Goal: Use online tool/utility: Utilize a website feature to perform a specific function

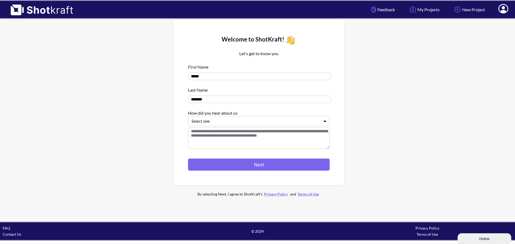
click at [237, 121] on div at bounding box center [255, 121] width 128 height 6
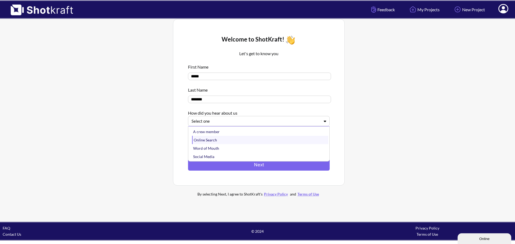
click at [209, 142] on div "Online Search" at bounding box center [260, 140] width 136 height 8
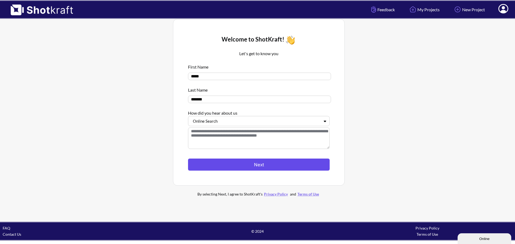
click at [261, 166] on button "Next" at bounding box center [259, 165] width 142 height 12
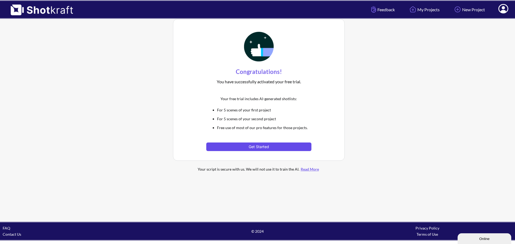
click at [258, 147] on button "Get Started" at bounding box center [258, 147] width 105 height 9
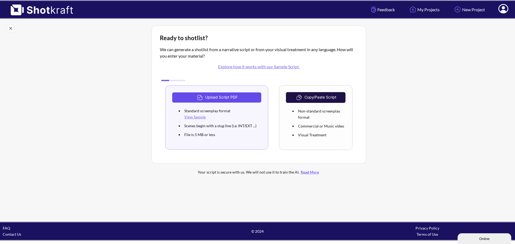
click at [227, 98] on button "Upload Script PDF" at bounding box center [216, 97] width 89 height 10
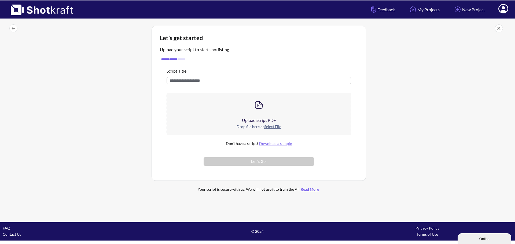
click at [207, 79] on input "text" at bounding box center [258, 81] width 184 height 8
type input "**********"
click at [261, 103] on img at bounding box center [258, 105] width 11 height 11
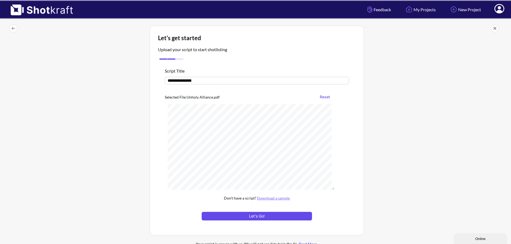
click at [268, 218] on button "Let's Go!" at bounding box center [257, 216] width 110 height 9
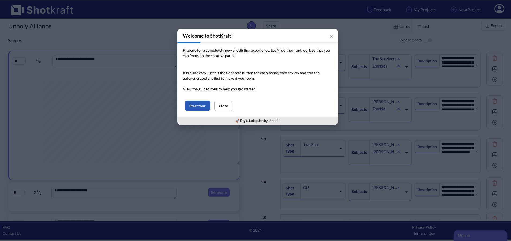
click at [194, 105] on button "Start tour" at bounding box center [197, 106] width 25 height 10
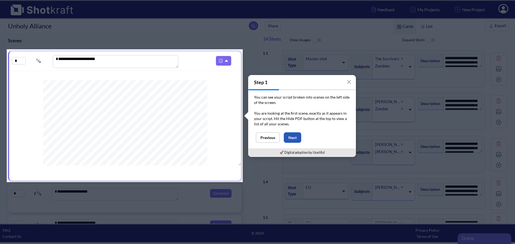
click at [295, 136] on button "Next" at bounding box center [292, 137] width 17 height 10
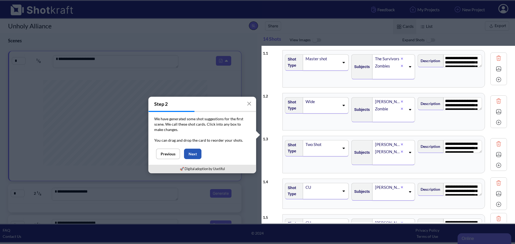
click at [195, 155] on button "Next" at bounding box center [192, 154] width 17 height 10
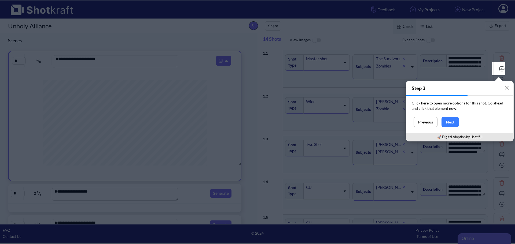
click at [498, 69] on img at bounding box center [502, 69] width 8 height 8
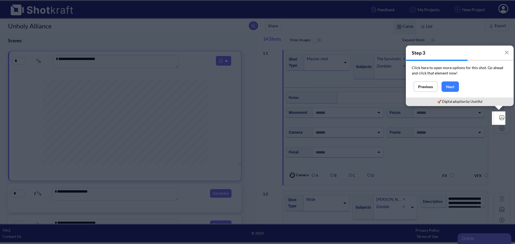
click at [498, 118] on img at bounding box center [502, 118] width 8 height 8
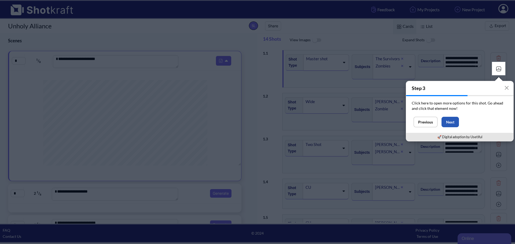
click at [452, 121] on button "Next" at bounding box center [449, 122] width 17 height 10
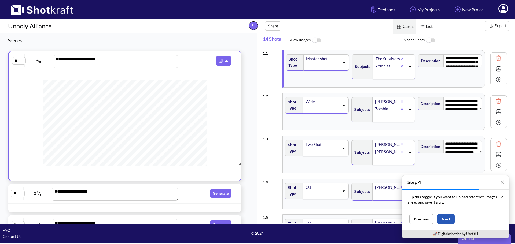
click at [449, 220] on button "Next" at bounding box center [445, 219] width 17 height 10
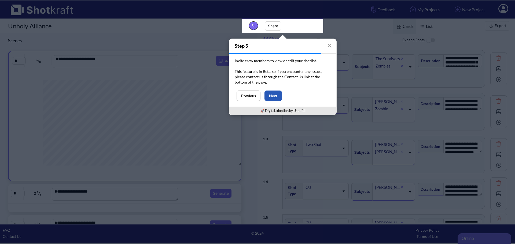
click at [275, 98] on button "Next" at bounding box center [272, 96] width 17 height 10
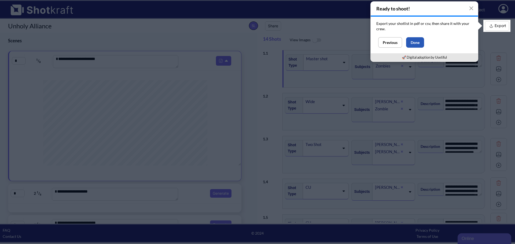
click at [415, 41] on button "Done" at bounding box center [415, 42] width 18 height 10
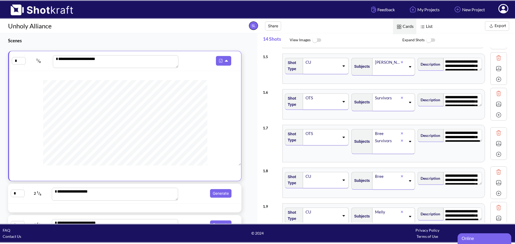
click at [429, 25] on span "List" at bounding box center [425, 26] width 19 height 15
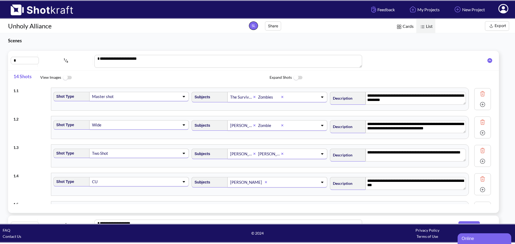
click at [403, 25] on span "Cards" at bounding box center [404, 26] width 23 height 15
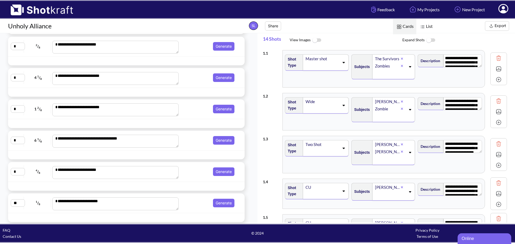
scroll to position [214, 0]
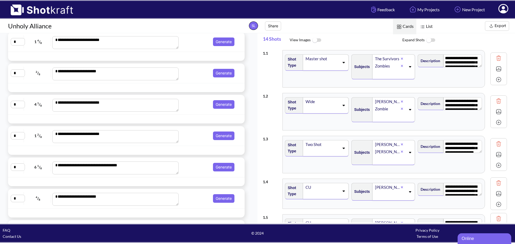
click at [194, 84] on div at bounding box center [126, 87] width 236 height 9
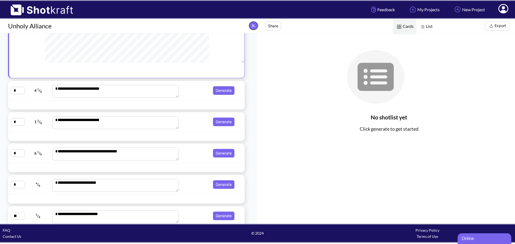
scroll to position [247, 0]
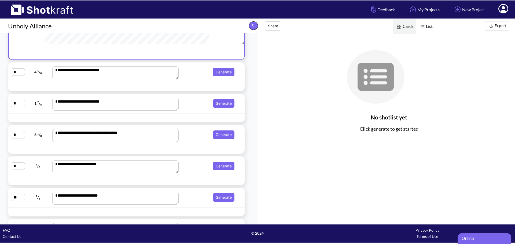
click at [196, 84] on div at bounding box center [219, 87] width 47 height 6
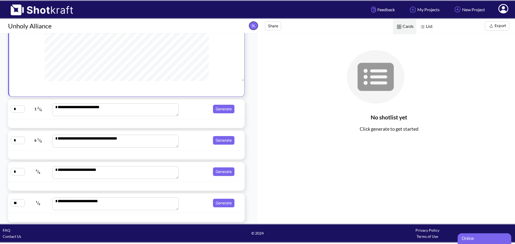
scroll to position [253, 0]
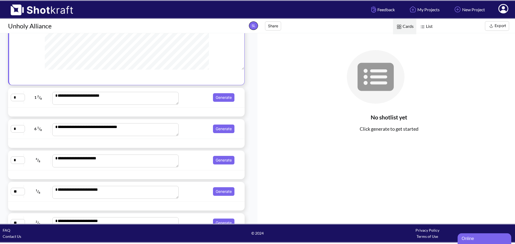
click at [194, 101] on span "Generate" at bounding box center [208, 97] width 56 height 9
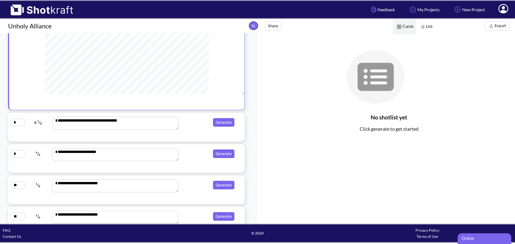
scroll to position [285, 0]
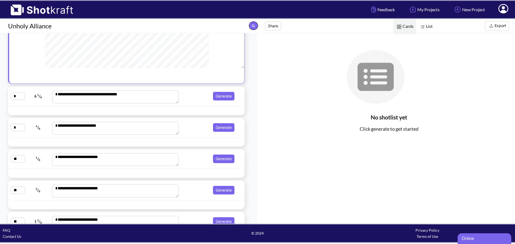
click at [190, 102] on div "**********" at bounding box center [126, 96] width 231 height 14
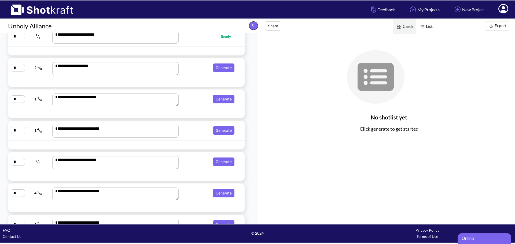
scroll to position [0, 0]
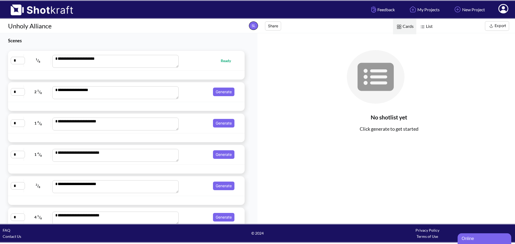
click at [197, 56] on div "**********" at bounding box center [126, 61] width 231 height 14
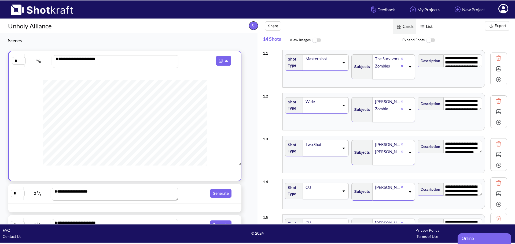
click at [498, 27] on button "Export" at bounding box center [497, 26] width 24 height 10
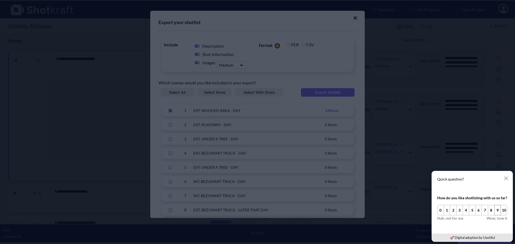
click at [497, 211] on button "9" at bounding box center [497, 210] width 7 height 10
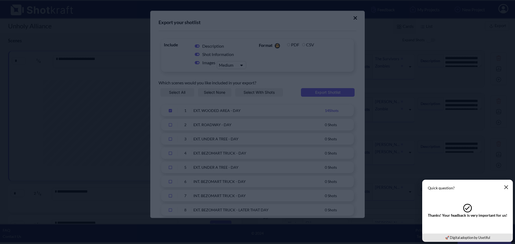
click at [506, 185] on icon "button" at bounding box center [506, 187] width 4 height 4
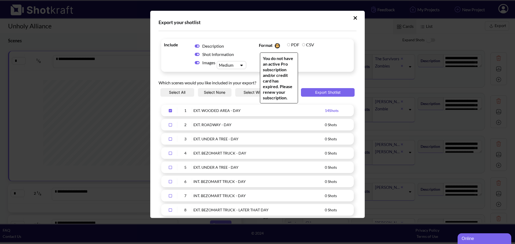
click at [287, 45] on label "PDF" at bounding box center [293, 44] width 12 height 5
click at [302, 44] on label "CSV" at bounding box center [308, 44] width 12 height 5
click at [323, 55] on span "Format You do not have an active Pro subscription and/or credit card has expire…" at bounding box center [304, 55] width 95 height 30
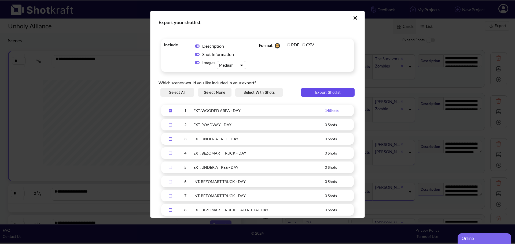
click at [325, 94] on button "Export Shotlist" at bounding box center [328, 92] width 54 height 9
click at [353, 17] on icon "Upload Script" at bounding box center [354, 17] width 3 height 3
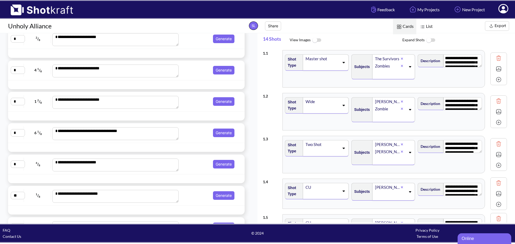
scroll to position [268, 0]
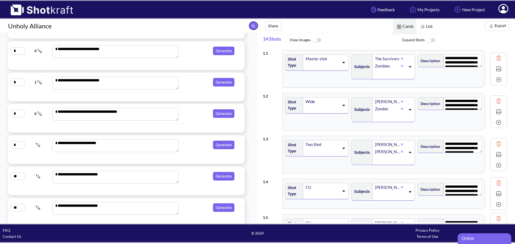
click at [118, 79] on textarea "**********" at bounding box center [115, 83] width 126 height 13
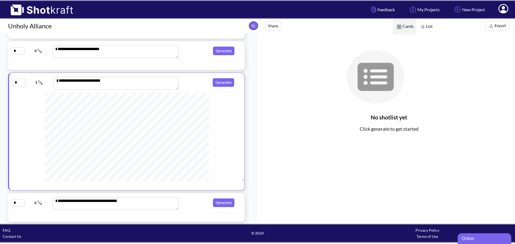
scroll to position [0, 0]
click at [222, 81] on button "Generate" at bounding box center [223, 82] width 21 height 9
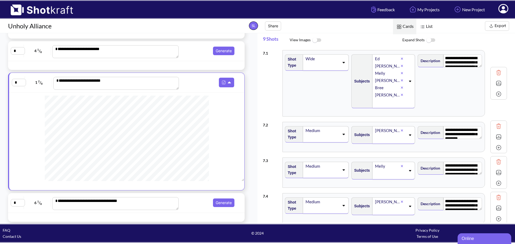
click at [499, 26] on button "Export" at bounding box center [497, 26] width 24 height 10
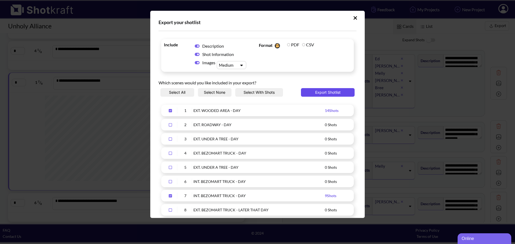
click at [319, 94] on button "Export Shotlist" at bounding box center [328, 92] width 54 height 9
click at [353, 18] on icon "Upload Script" at bounding box center [354, 17] width 3 height 3
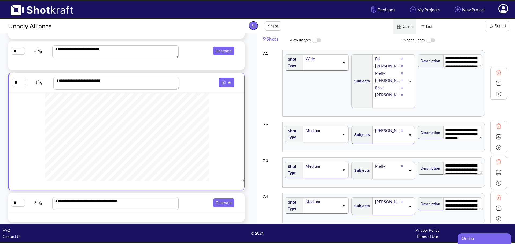
scroll to position [342, 0]
click at [192, 207] on span "Generate" at bounding box center [208, 203] width 56 height 9
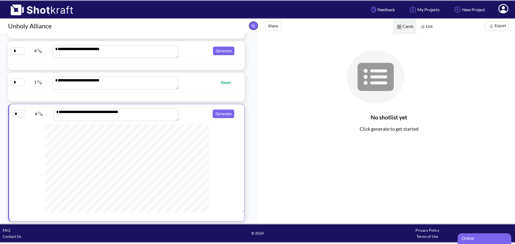
scroll to position [0, 0]
click at [218, 113] on button "Generate" at bounding box center [223, 114] width 21 height 9
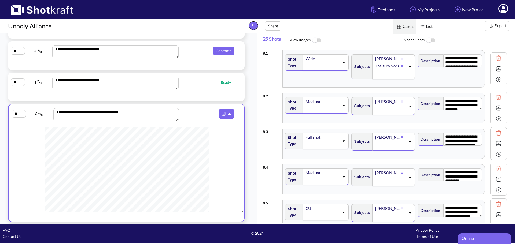
click at [498, 25] on button "Export" at bounding box center [497, 26] width 24 height 10
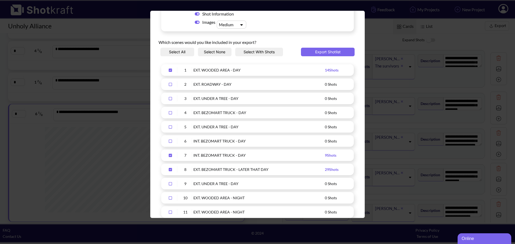
scroll to position [54, 0]
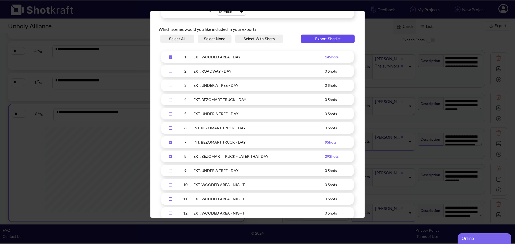
click at [326, 37] on button "Export Shotlist" at bounding box center [328, 39] width 54 height 9
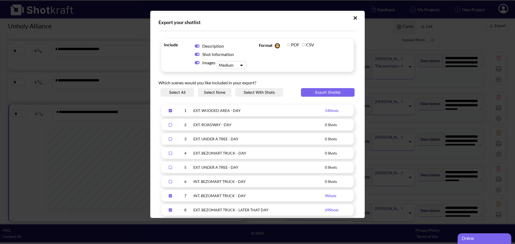
click at [353, 18] on icon "Upload Script" at bounding box center [354, 17] width 3 height 3
